Goal: Information Seeking & Learning: Learn about a topic

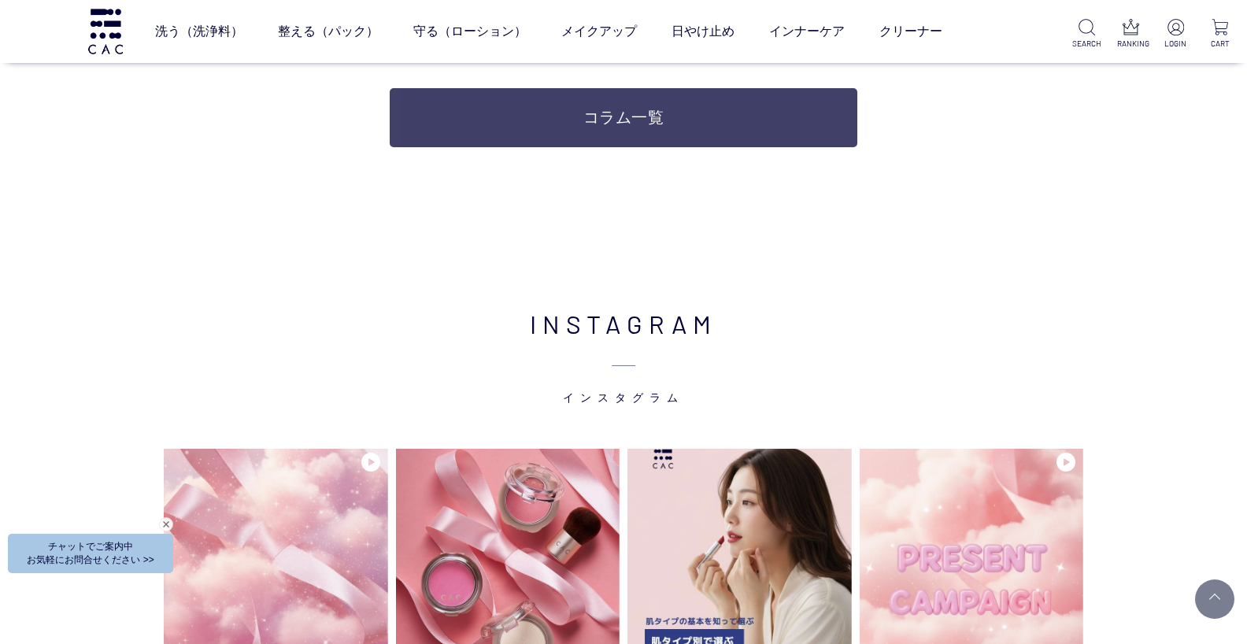
scroll to position [3465, 0]
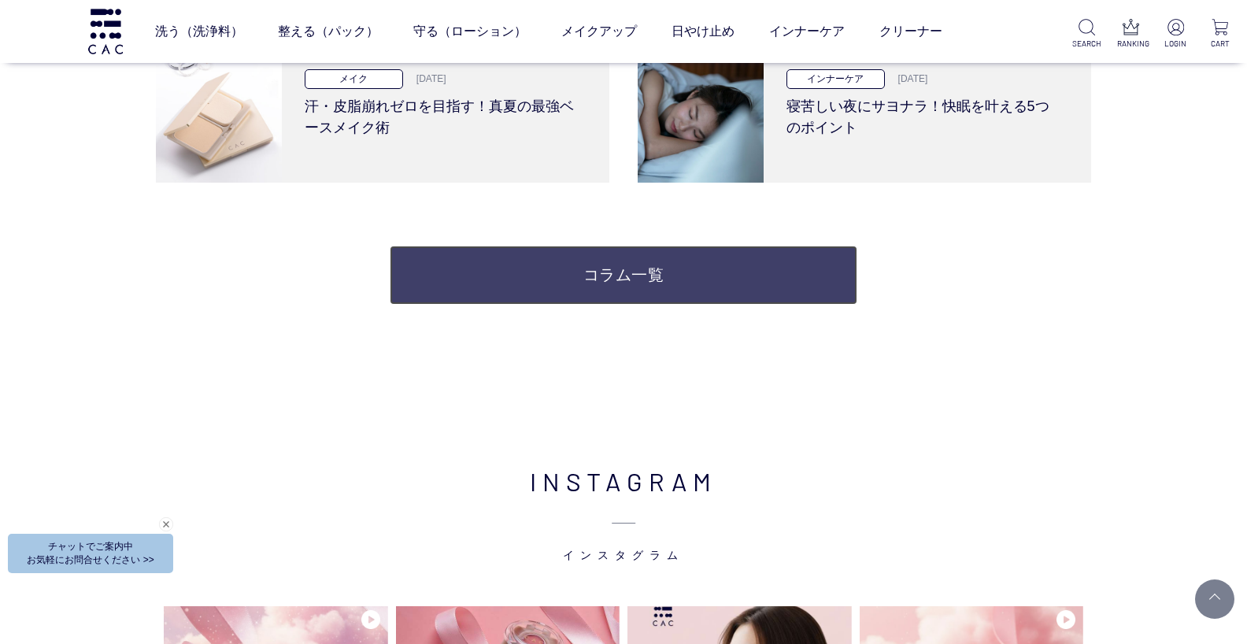
click at [576, 283] on link "コラム一覧" at bounding box center [624, 275] width 468 height 59
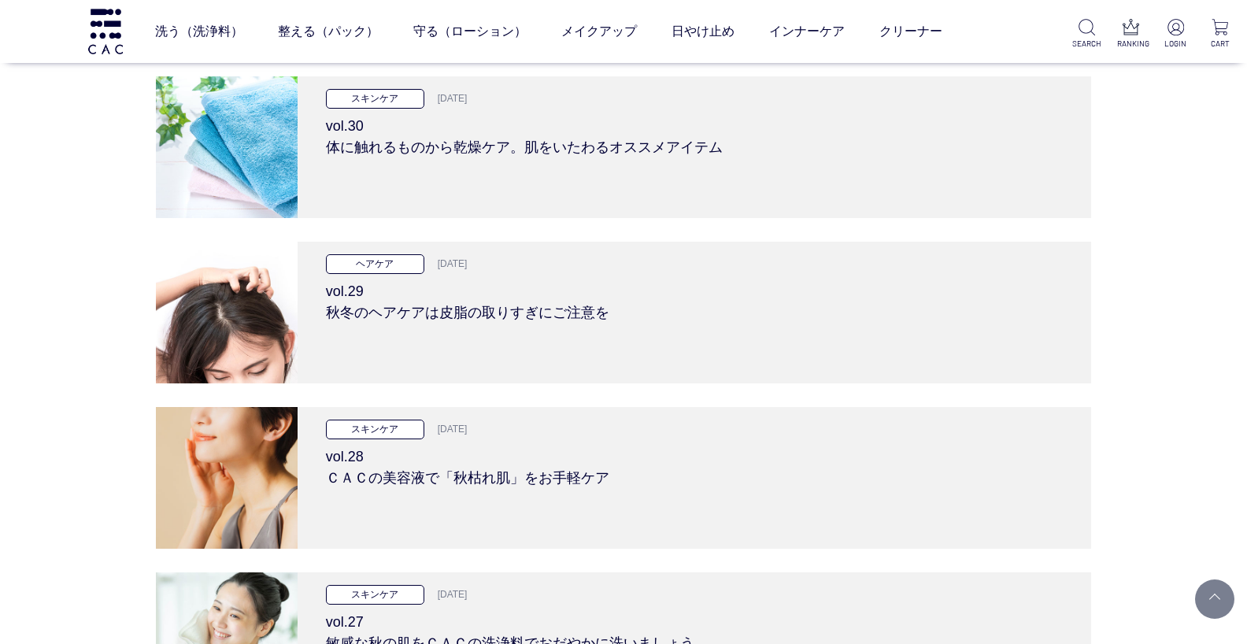
scroll to position [3544, 0]
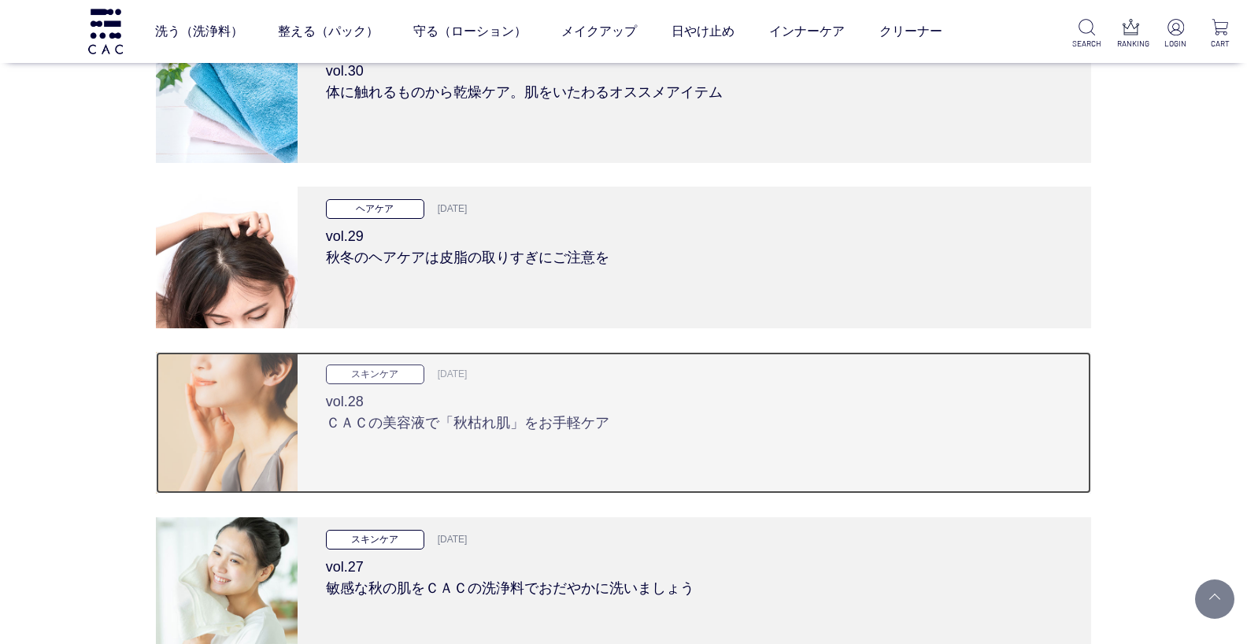
click at [466, 419] on h3 "vol.28 ＣＡＣの美容液で「秋枯れ肌」をお手軽ケア" at bounding box center [695, 409] width 738 height 50
